Goal: Information Seeking & Learning: Learn about a topic

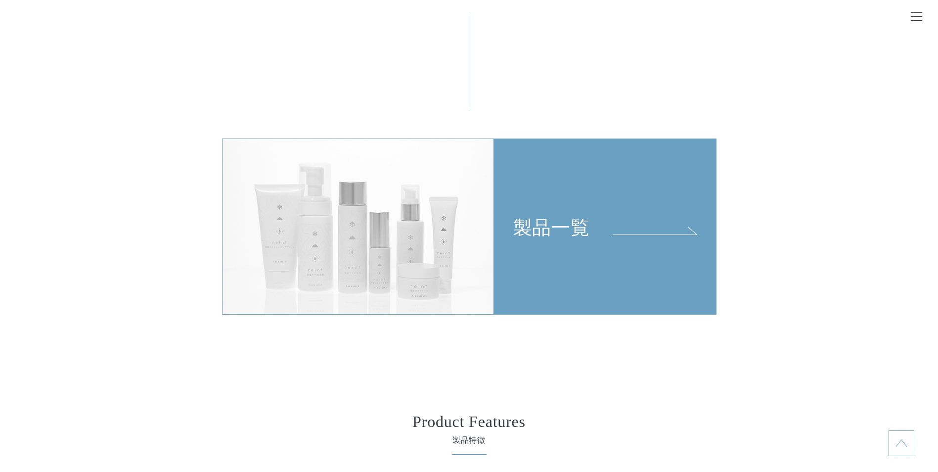
scroll to position [2274, 0]
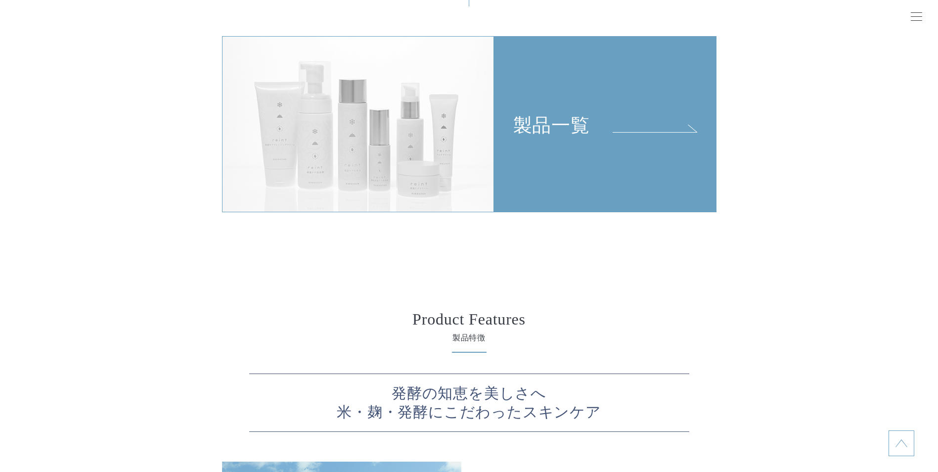
drag, startPoint x: 0, startPoint y: 0, endPoint x: 630, endPoint y: 155, distance: 649.0
click at [630, 155] on link "製品一覧" at bounding box center [605, 124] width 222 height 176
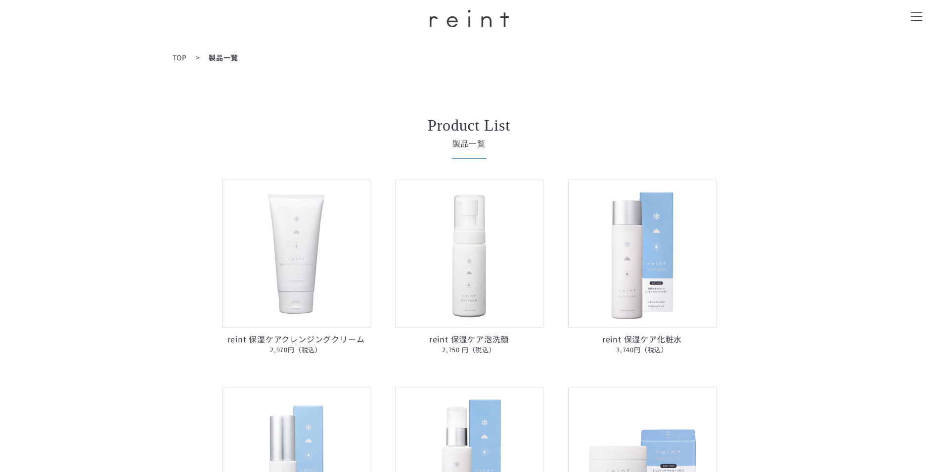
click at [290, 234] on img at bounding box center [296, 253] width 148 height 148
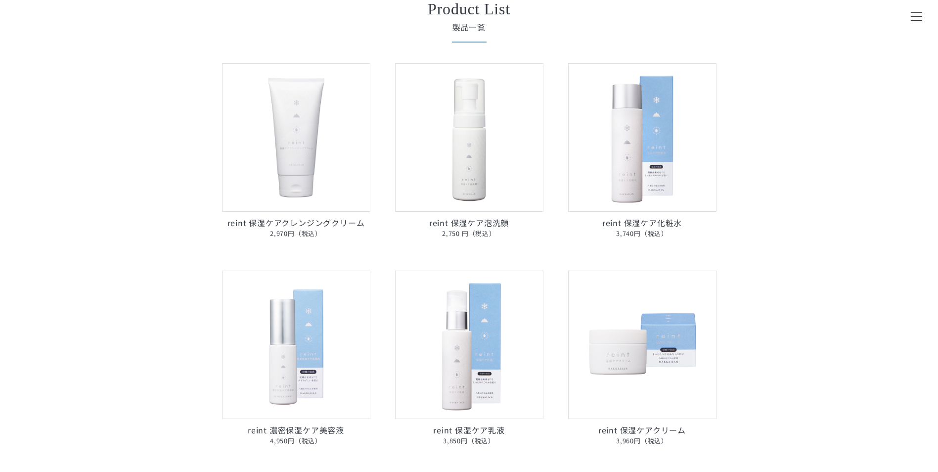
scroll to position [99, 0]
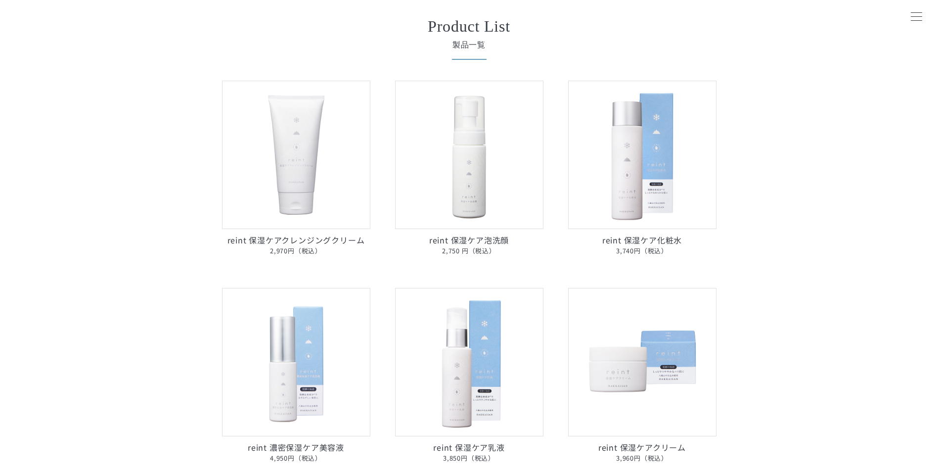
click at [481, 186] on img at bounding box center [469, 155] width 148 height 148
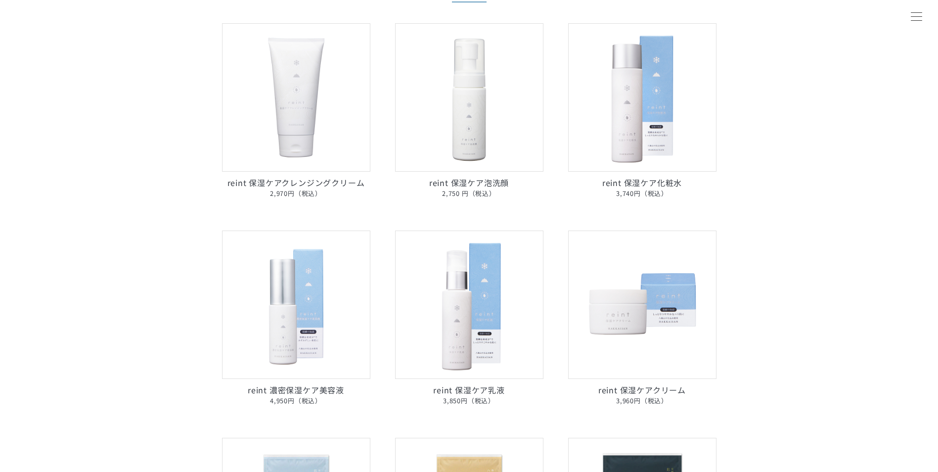
scroll to position [148, 0]
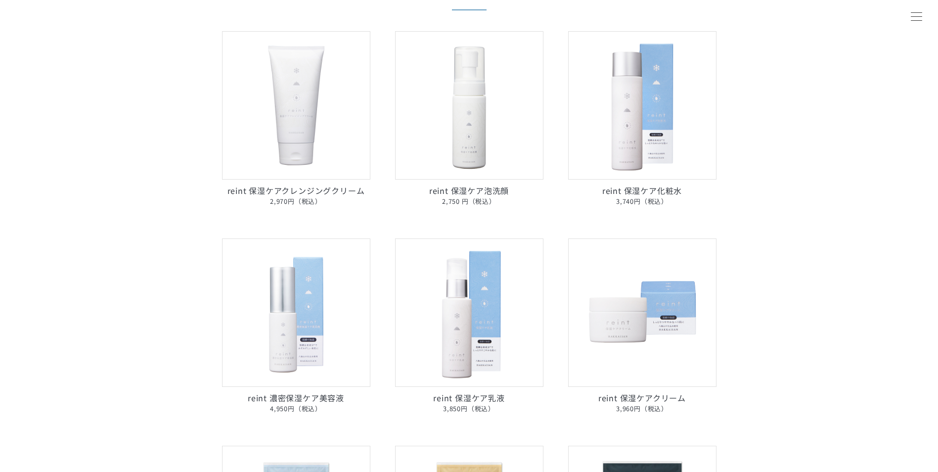
click at [301, 129] on img at bounding box center [296, 105] width 148 height 148
click at [533, 120] on img at bounding box center [469, 105] width 148 height 148
click at [307, 93] on img at bounding box center [296, 105] width 148 height 148
click at [698, 110] on img at bounding box center [642, 105] width 148 height 148
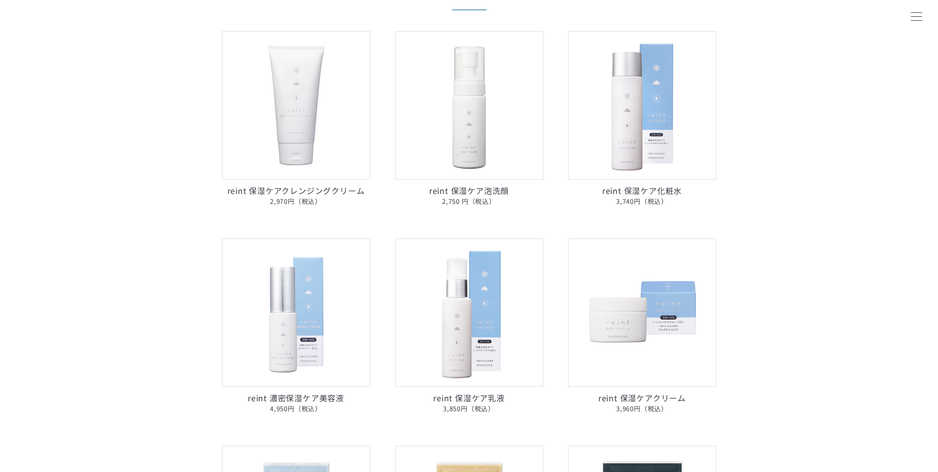
click at [698, 110] on img at bounding box center [642, 105] width 148 height 148
click at [458, 121] on img at bounding box center [469, 105] width 148 height 148
click at [453, 314] on img at bounding box center [469, 312] width 148 height 148
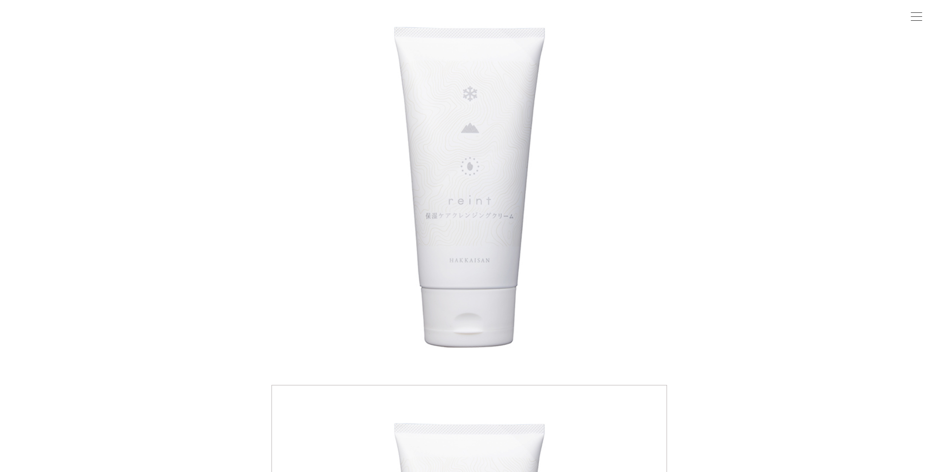
scroll to position [99, 0]
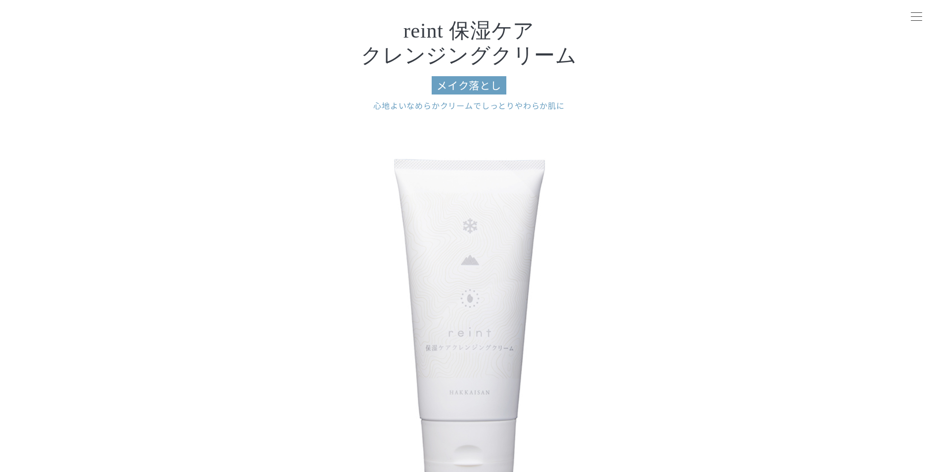
drag, startPoint x: 543, startPoint y: 249, endPoint x: 799, endPoint y: 175, distance: 265.9
click at [911, 24] on div at bounding box center [916, 17] width 25 height 25
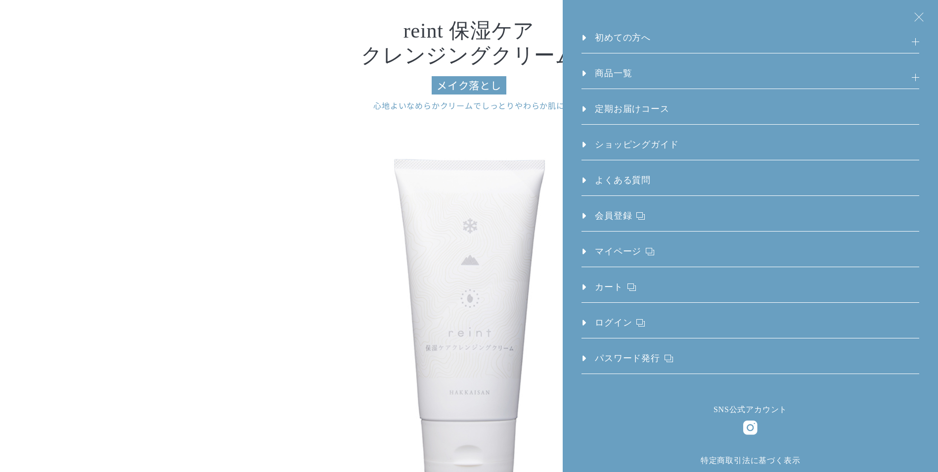
click at [476, 157] on img at bounding box center [468, 318] width 395 height 395
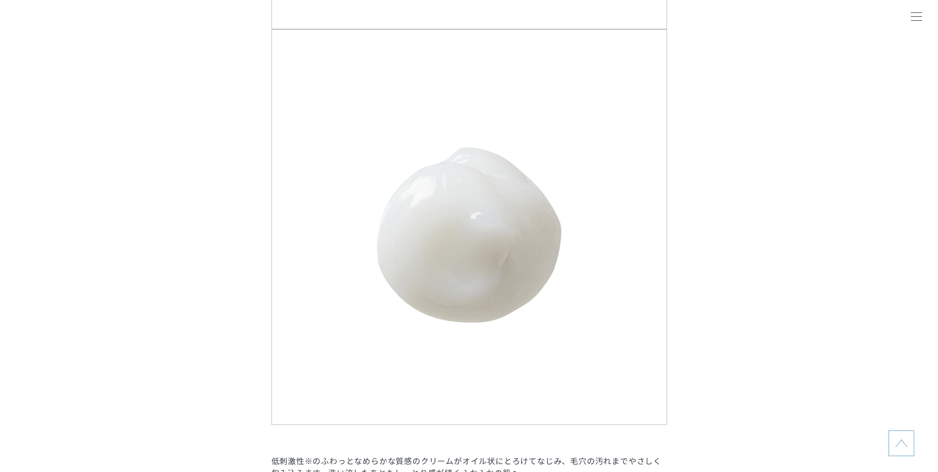
scroll to position [1137, 0]
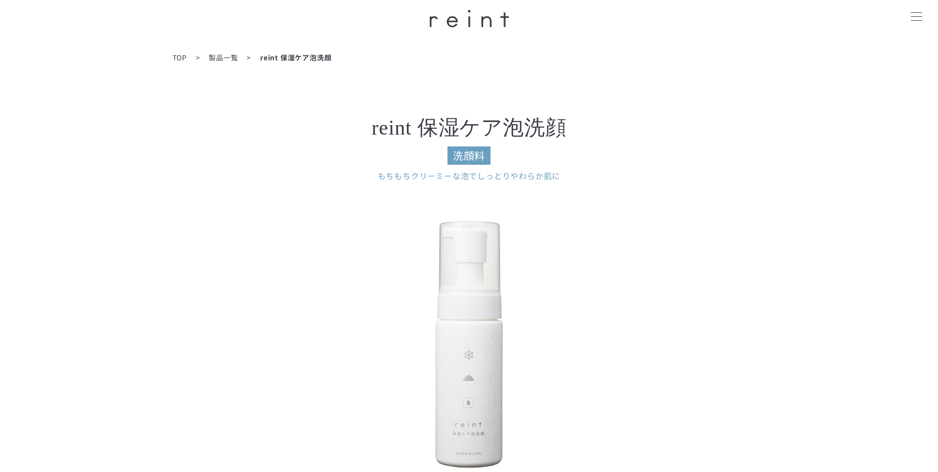
drag, startPoint x: 945, startPoint y: 0, endPoint x: 556, endPoint y: 217, distance: 445.0
click at [565, 208] on img at bounding box center [469, 339] width 297 height 297
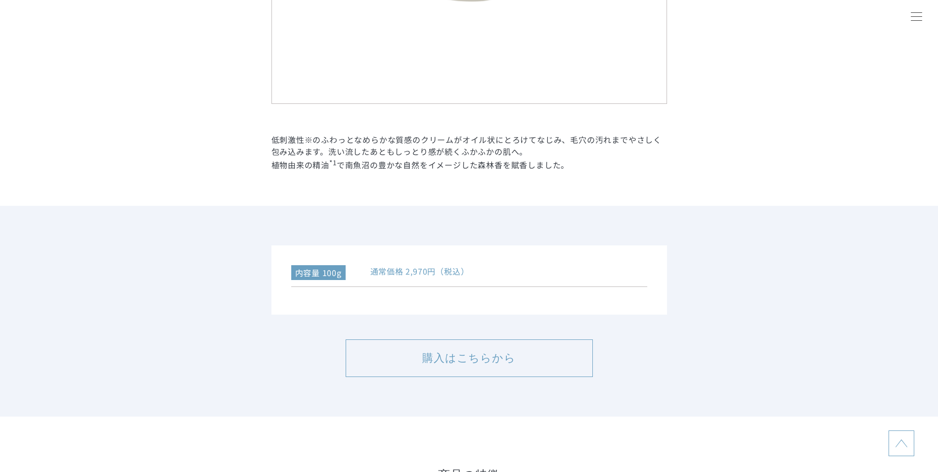
scroll to position [1285, 0]
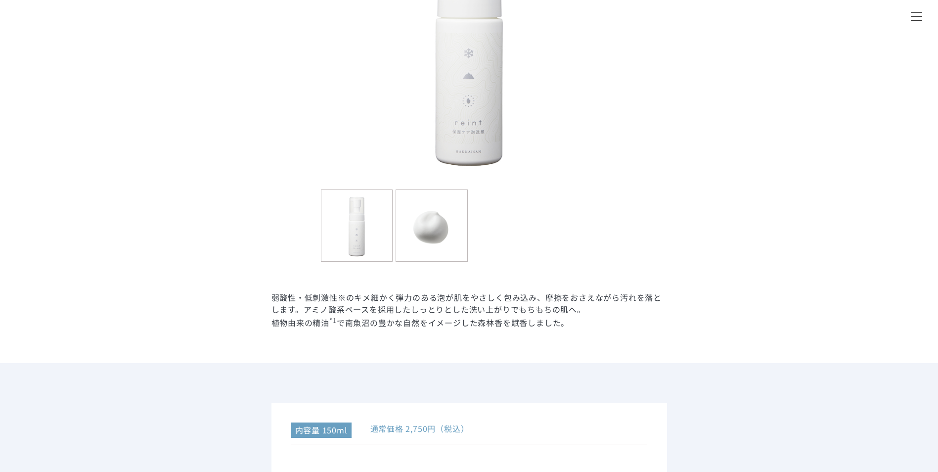
scroll to position [445, 0]
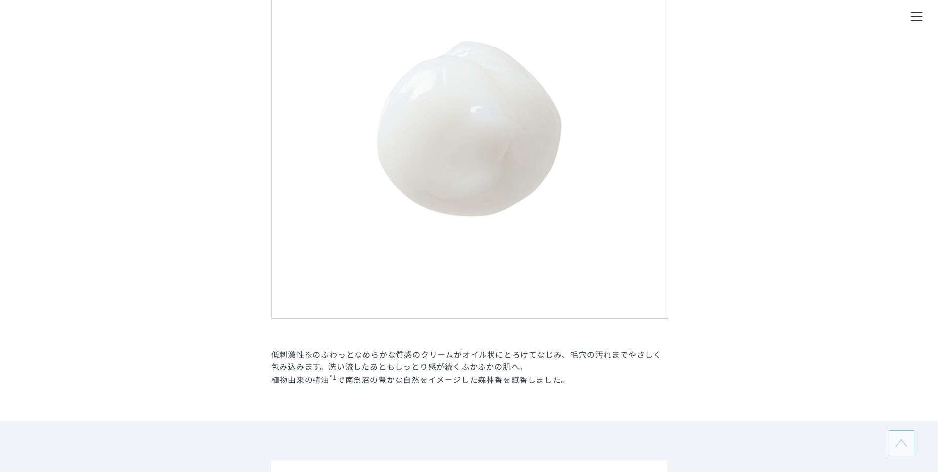
scroll to position [1236, 0]
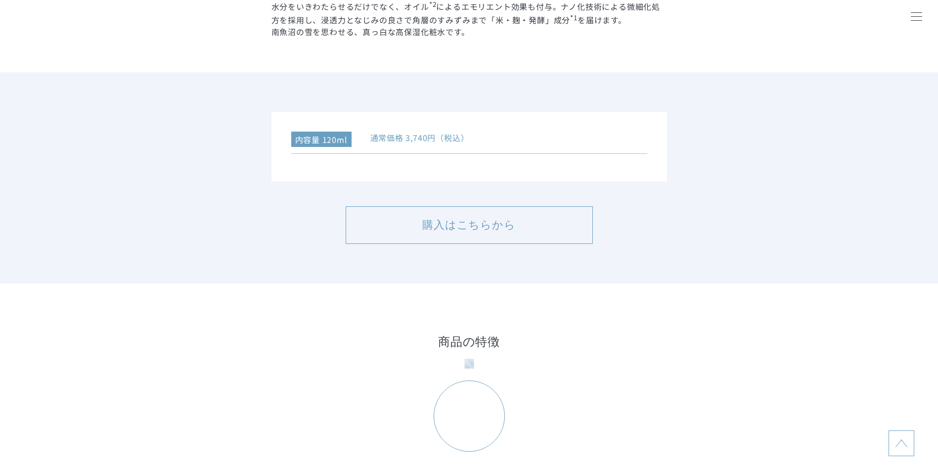
scroll to position [2224, 0]
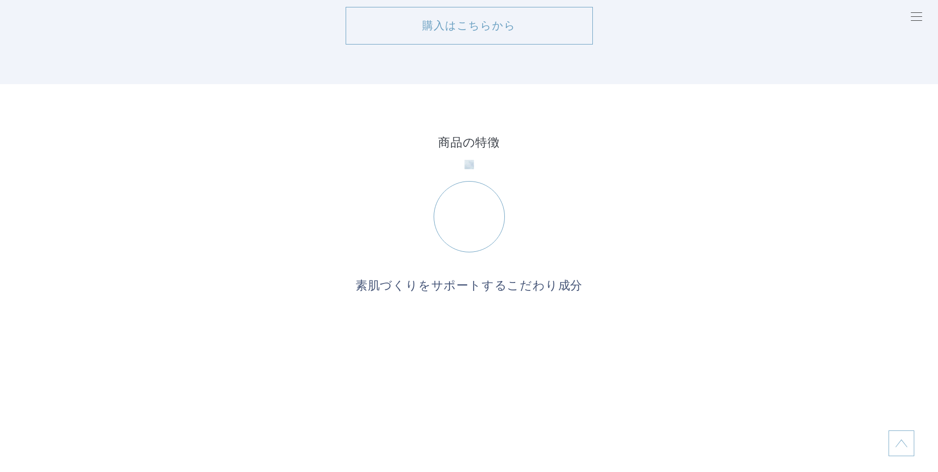
scroll to position [593, 0]
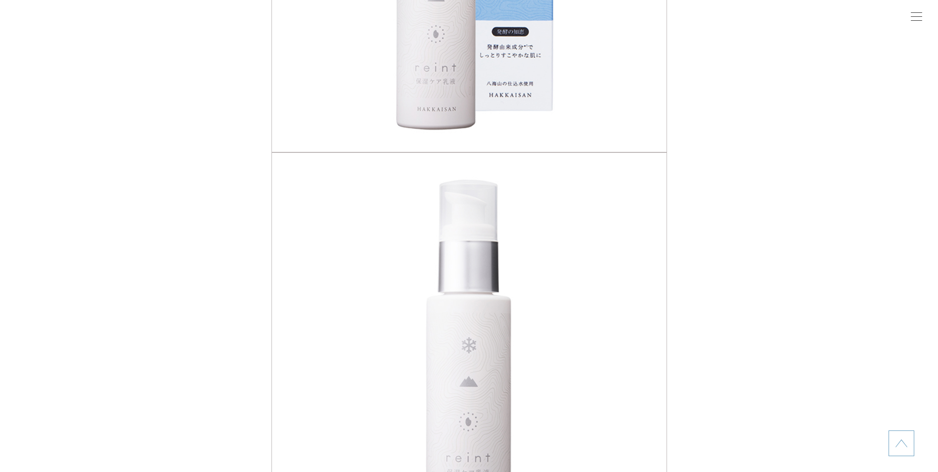
scroll to position [692, 0]
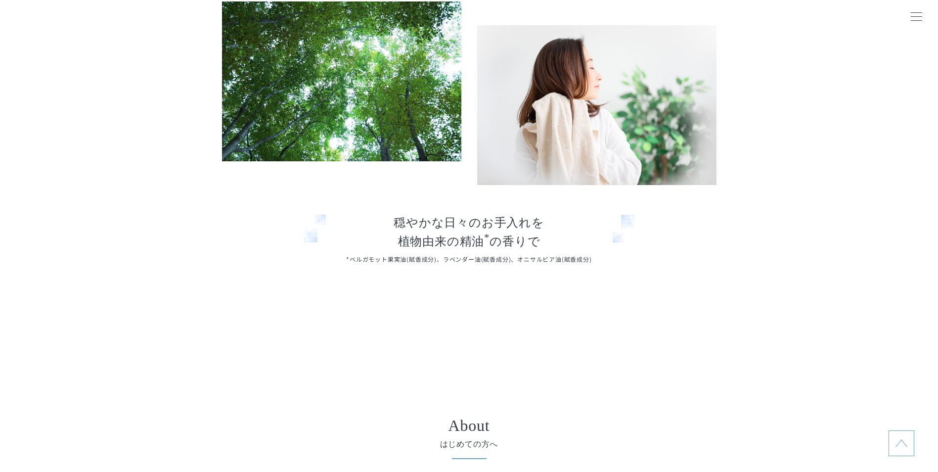
scroll to position [4102, 0]
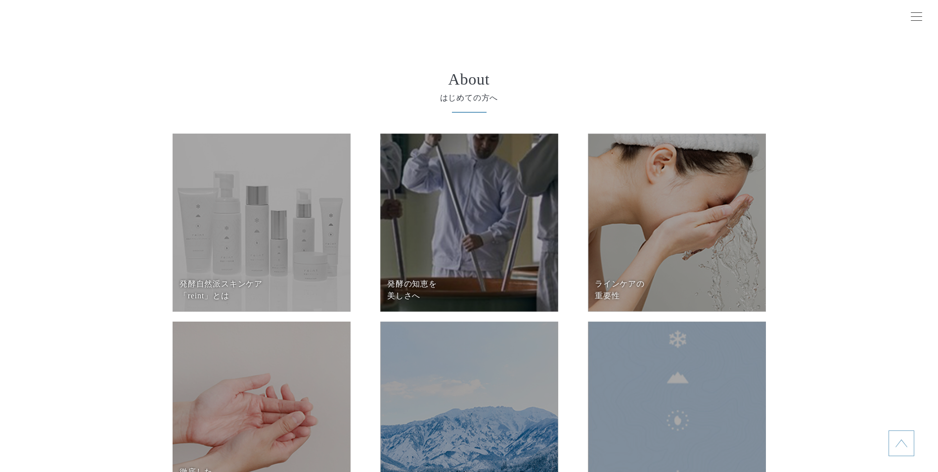
click at [252, 272] on dd at bounding box center [262, 222] width 178 height 178
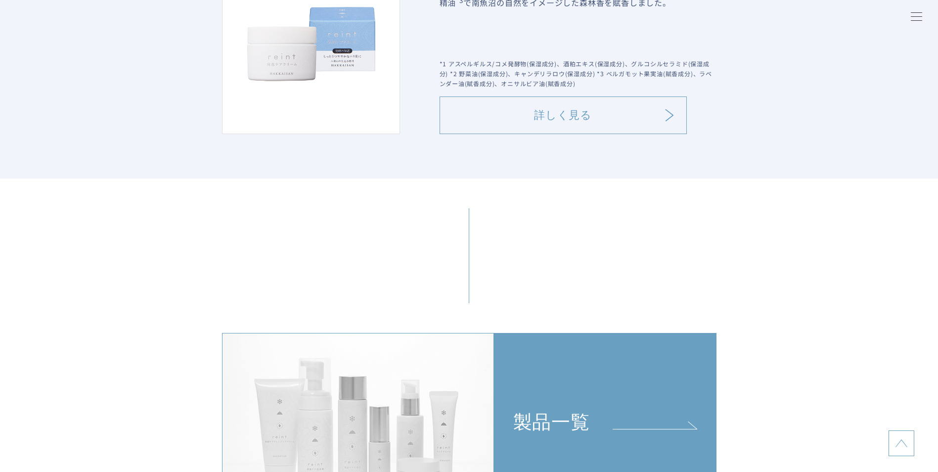
scroll to position [2125, 0]
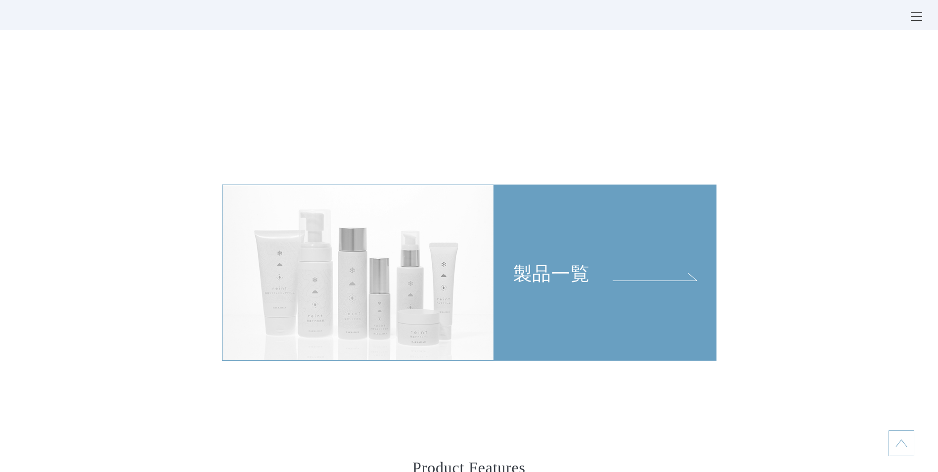
click at [618, 277] on div "製品一覧" at bounding box center [604, 235] width 221 height 100
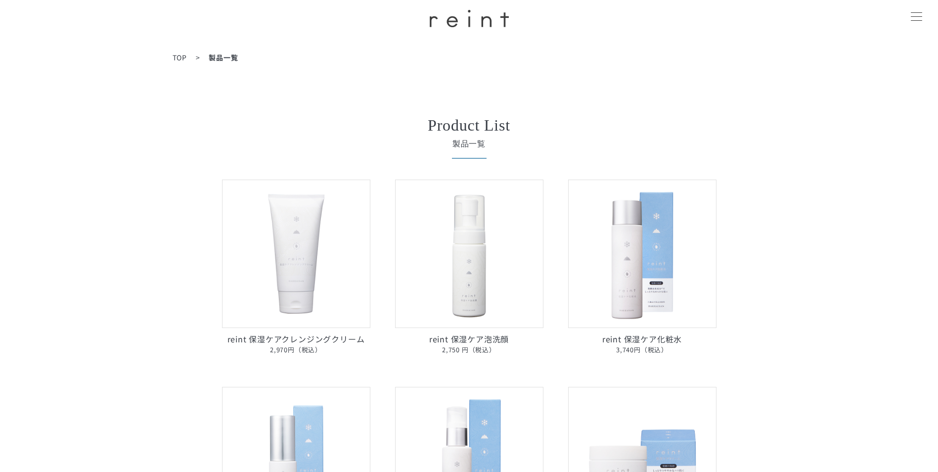
click at [291, 267] on img at bounding box center [296, 253] width 148 height 148
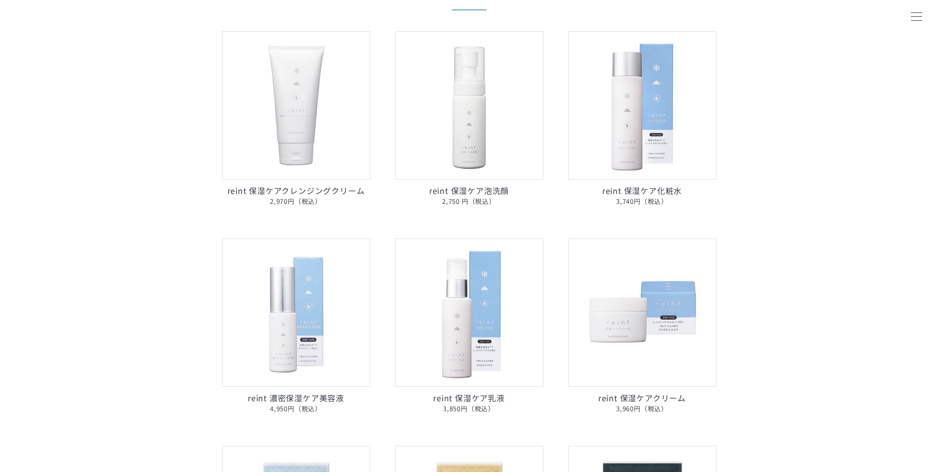
click at [662, 178] on img at bounding box center [642, 105] width 148 height 148
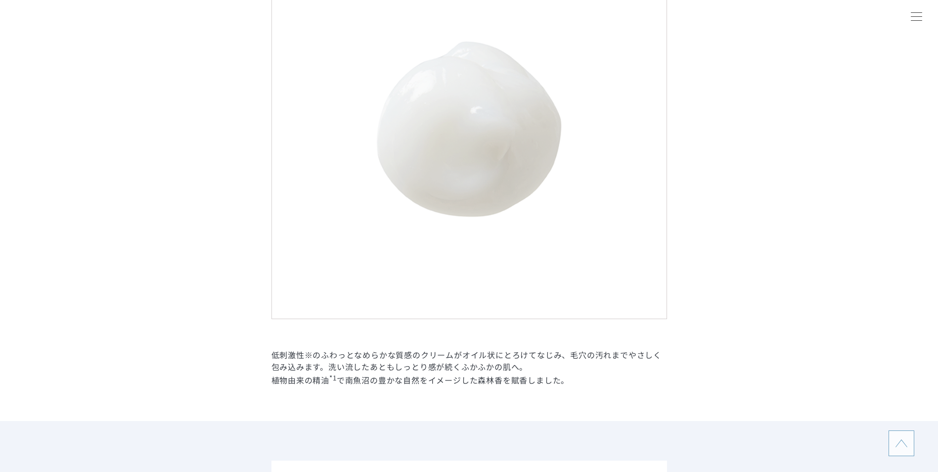
scroll to position [1335, 0]
